Goal: Task Accomplishment & Management: Manage account settings

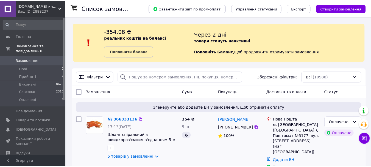
scroll to position [46, 0]
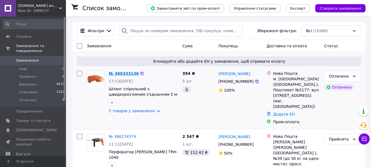
click at [123, 75] on link "№ 366333136" at bounding box center [124, 73] width 30 height 4
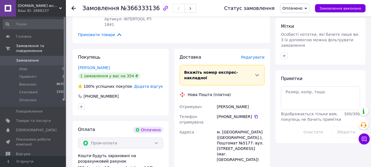
scroll to position [274, 0]
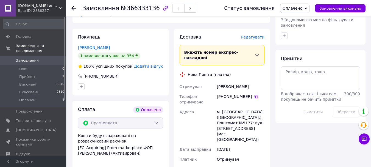
click at [25, 58] on span "Замовлення" at bounding box center [27, 60] width 23 height 5
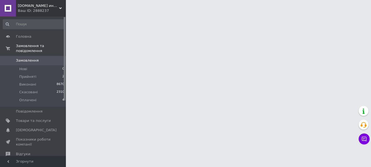
click at [25, 58] on span "Замовлення" at bounding box center [27, 60] width 23 height 5
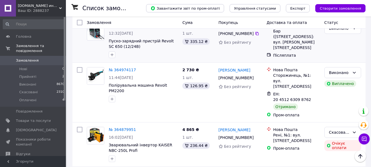
scroll to position [1601, 0]
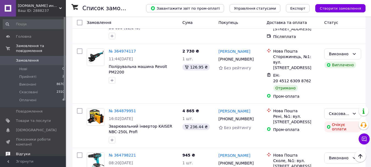
click at [19, 151] on span "Відгуки" at bounding box center [23, 153] width 14 height 5
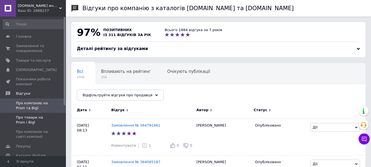
click at [18, 124] on span "Про товари на Prom і Bigl" at bounding box center [33, 120] width 35 height 10
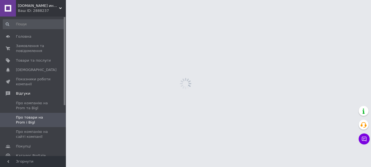
click at [18, 124] on span "Про товари на Prom і Bigl" at bounding box center [33, 120] width 35 height 10
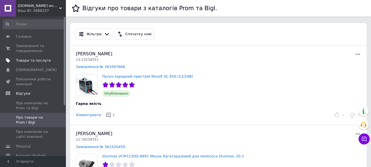
click at [17, 58] on span "Товари та послуги" at bounding box center [33, 60] width 35 height 5
